Goal: Information Seeking & Learning: Learn about a topic

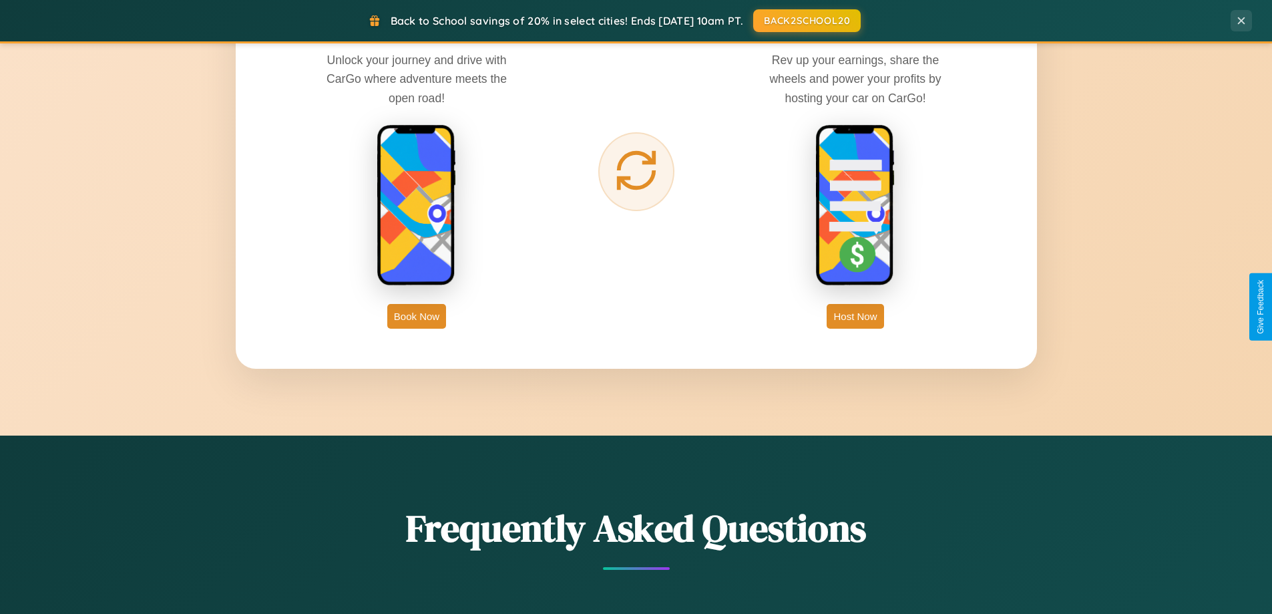
scroll to position [2145, 0]
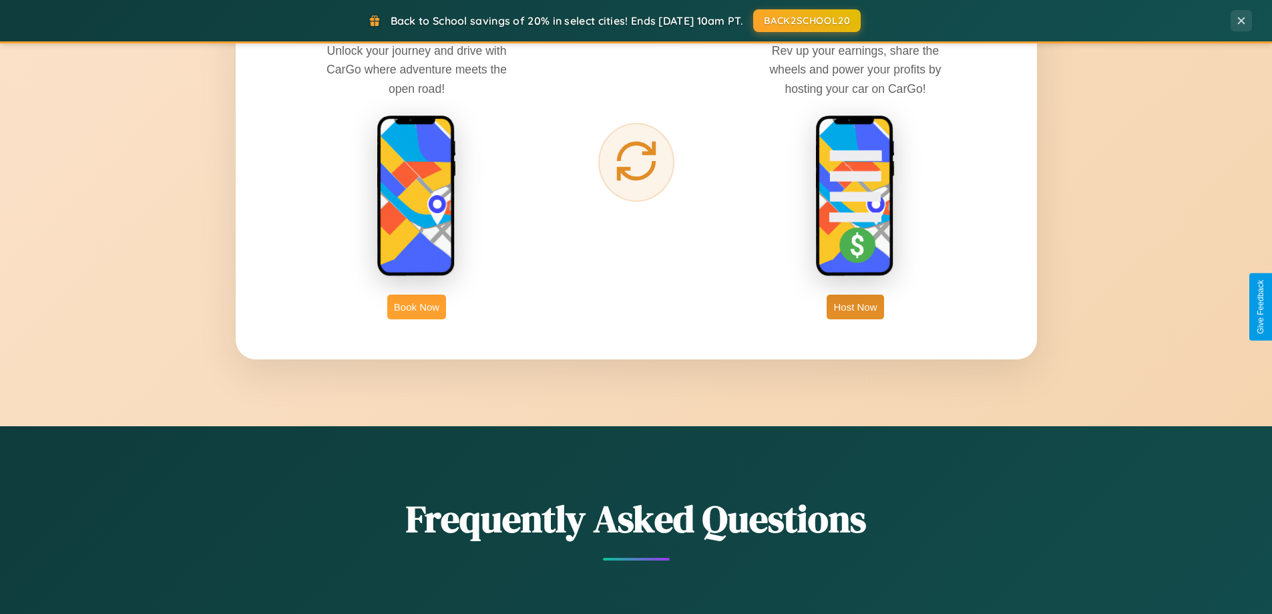
click at [417, 306] on button "Book Now" at bounding box center [416, 306] width 59 height 25
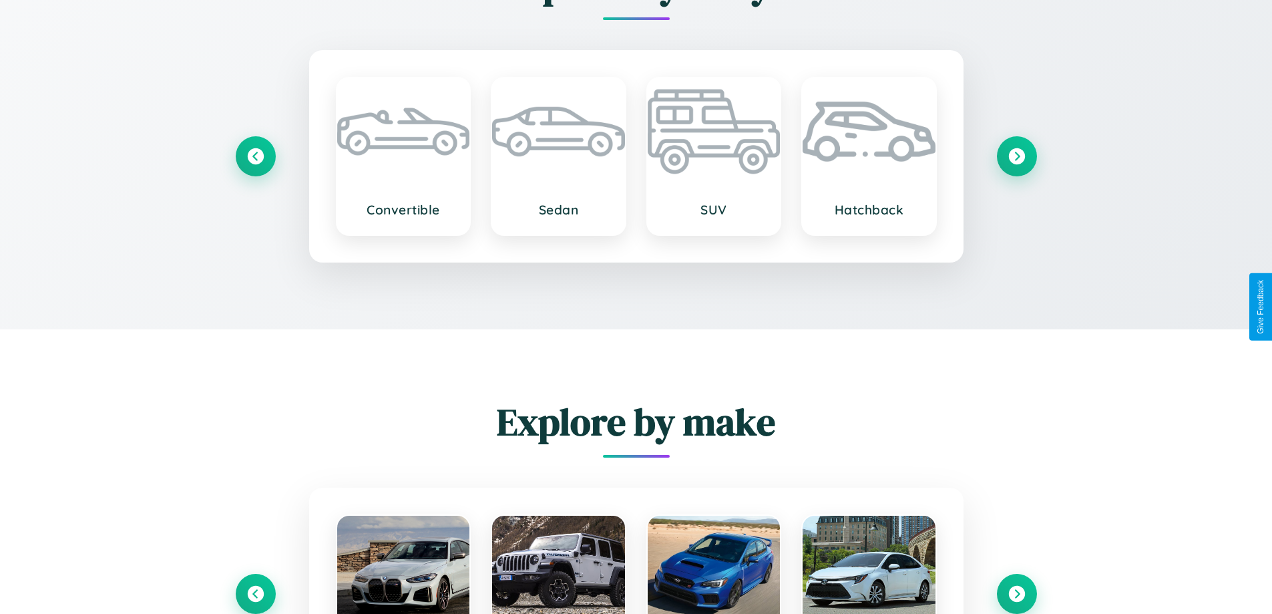
scroll to position [2347, 0]
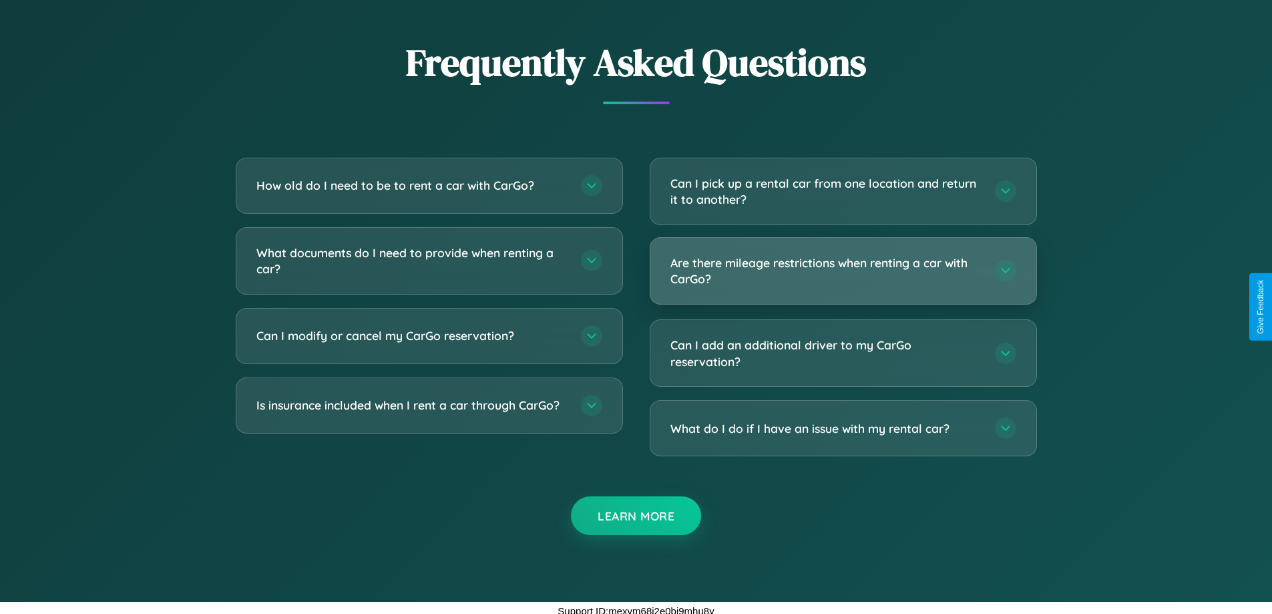
click at [843, 270] on h3 "Are there mileage restrictions when renting a car with CarGo?" at bounding box center [825, 270] width 311 height 33
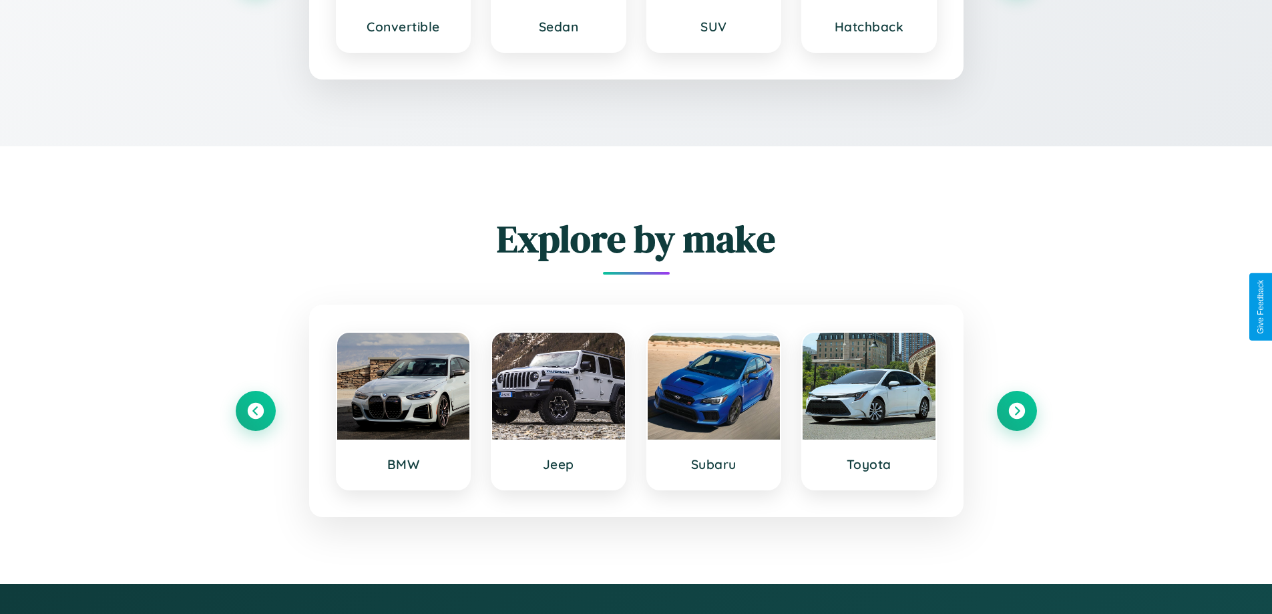
scroll to position [2296, 0]
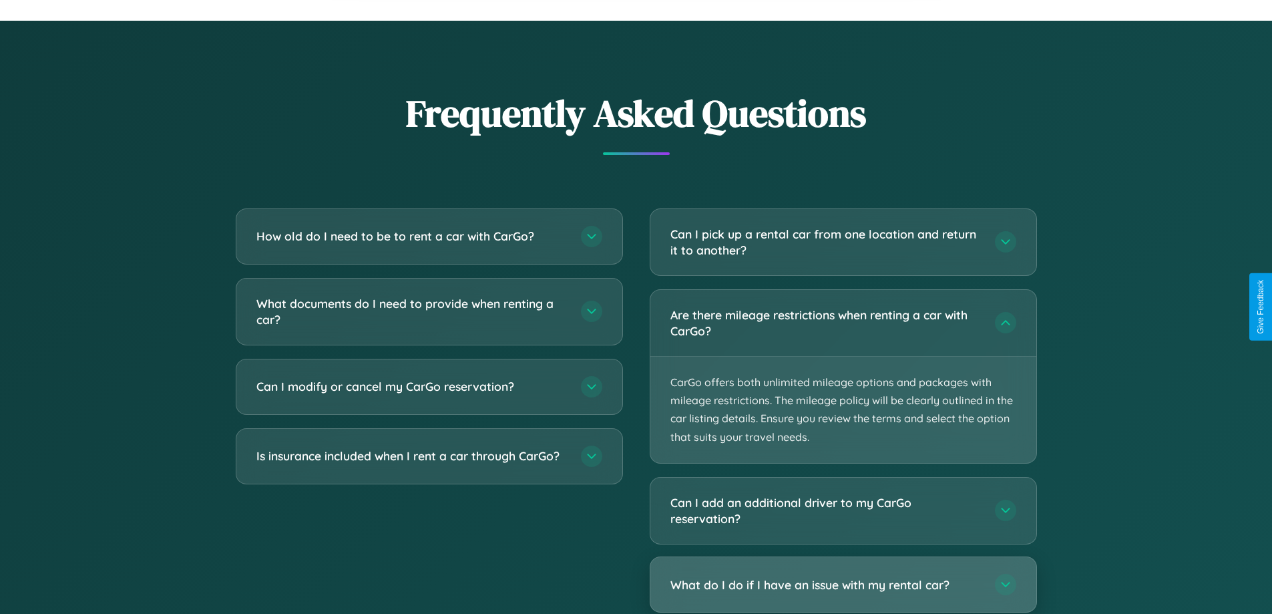
click at [843, 584] on h3 "What do I do if I have an issue with my rental car?" at bounding box center [825, 584] width 311 height 17
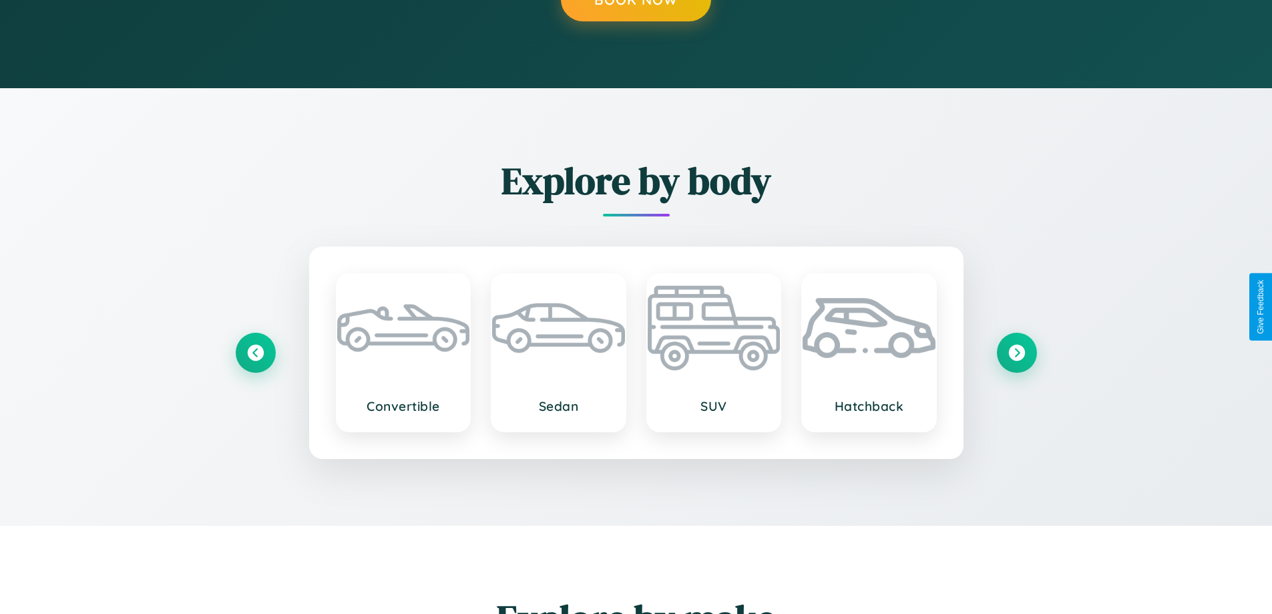
scroll to position [0, 0]
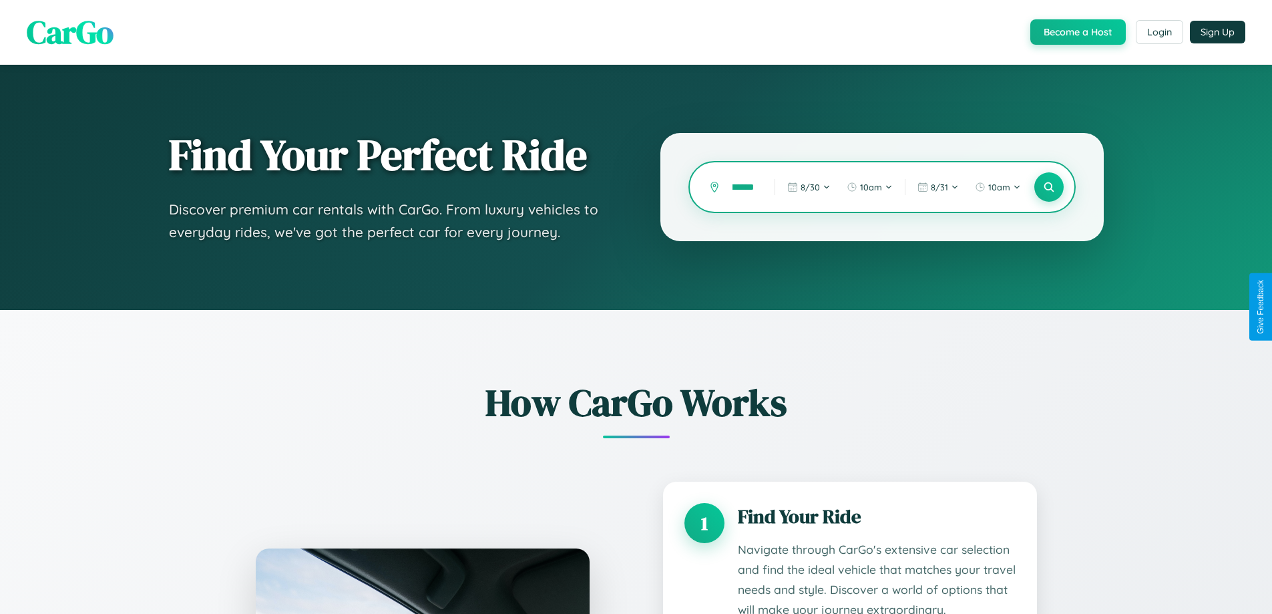
type input "**********"
